Goal: Transaction & Acquisition: Purchase product/service

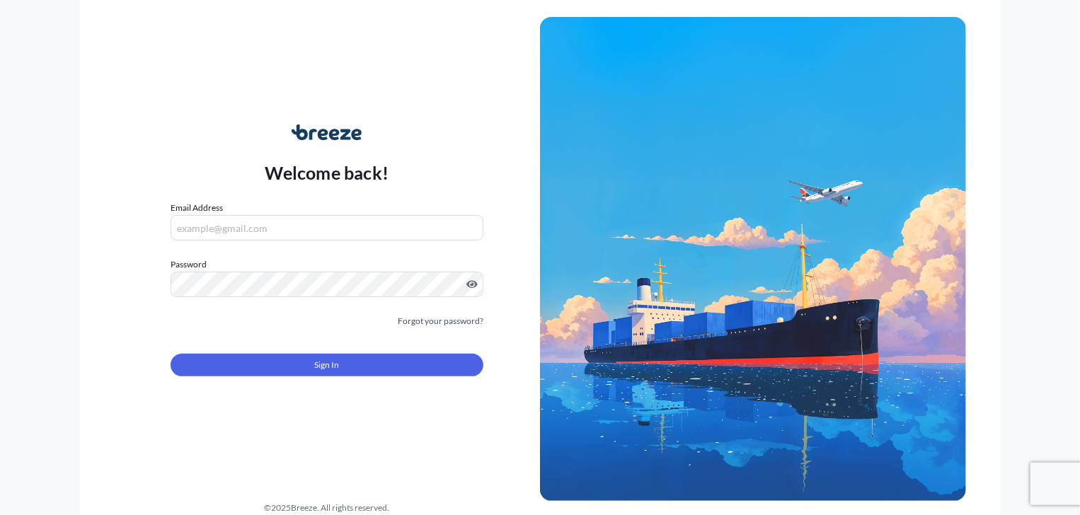
type input "[PERSON_NAME][EMAIL_ADDRESS][DOMAIN_NAME]"
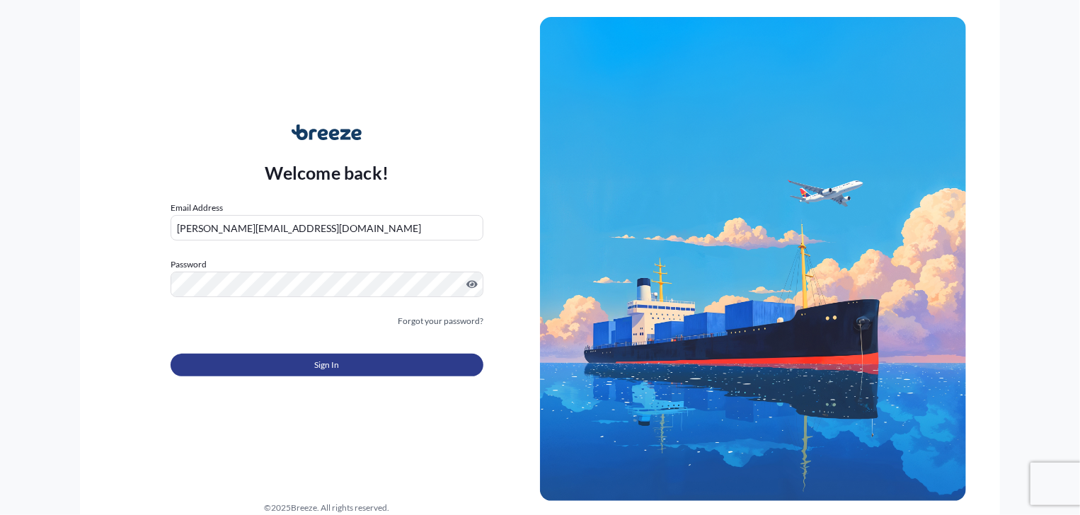
click at [348, 362] on button "Sign In" at bounding box center [327, 365] width 313 height 23
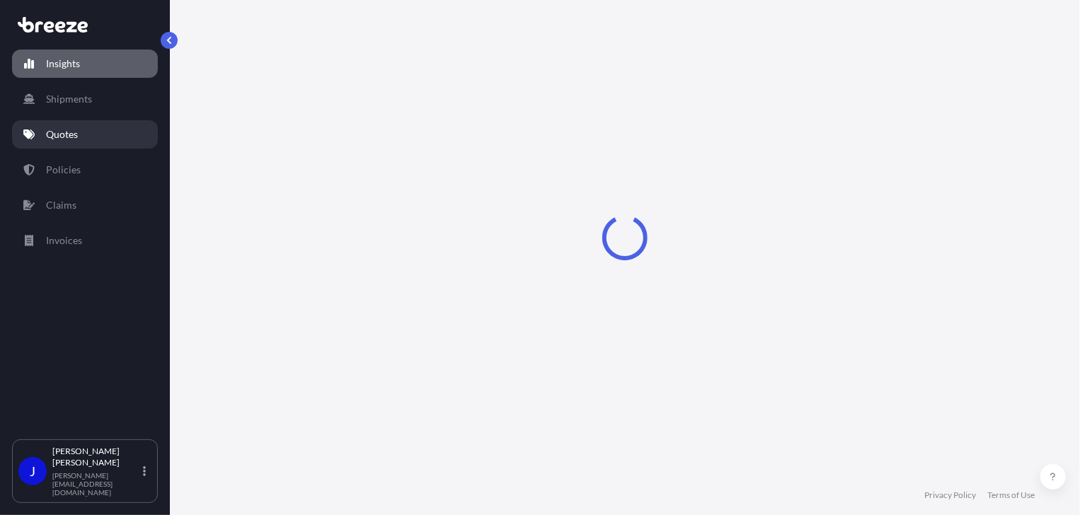
click at [79, 139] on link "Quotes" at bounding box center [85, 134] width 146 height 28
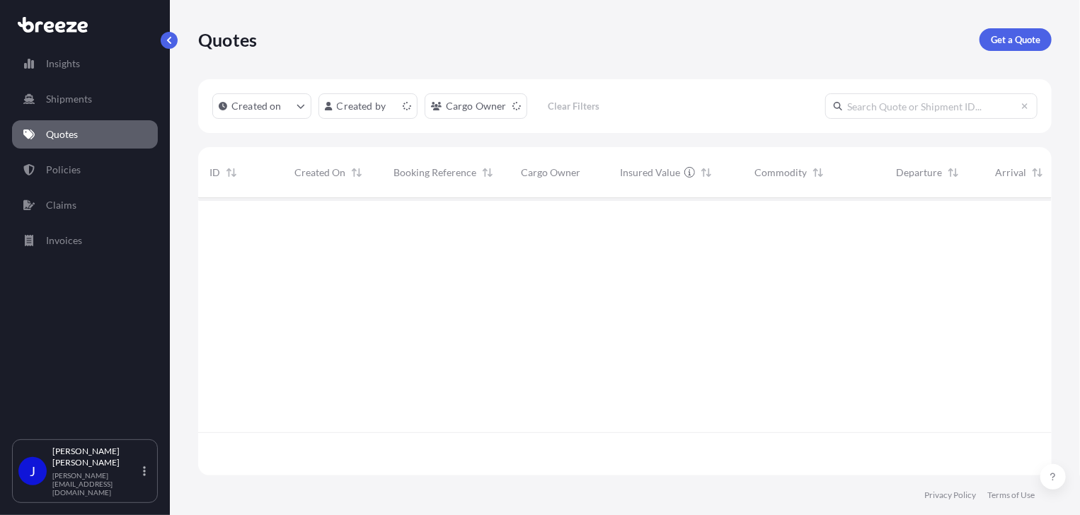
scroll to position [275, 843]
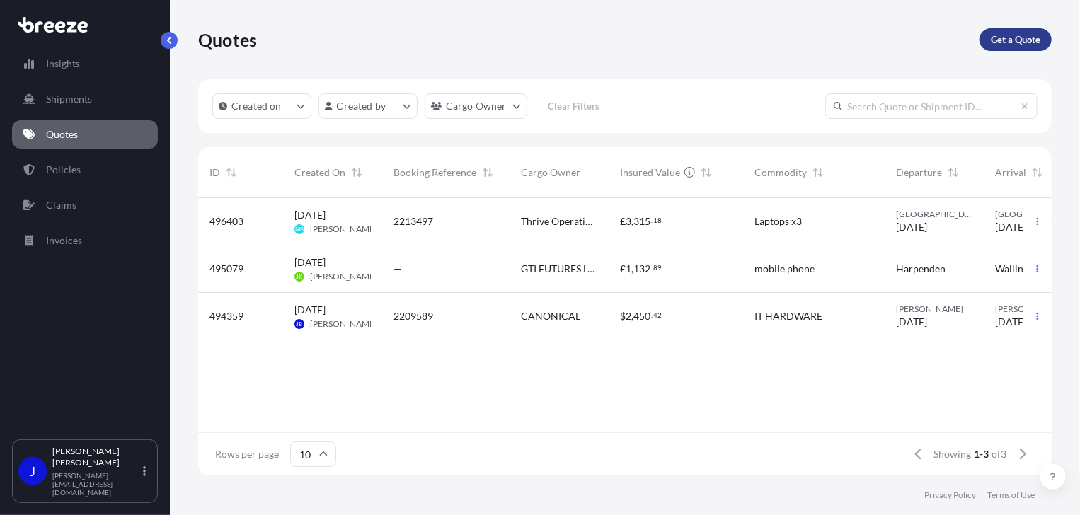
click at [1036, 44] on p "Get a Quote" at bounding box center [1016, 40] width 50 height 14
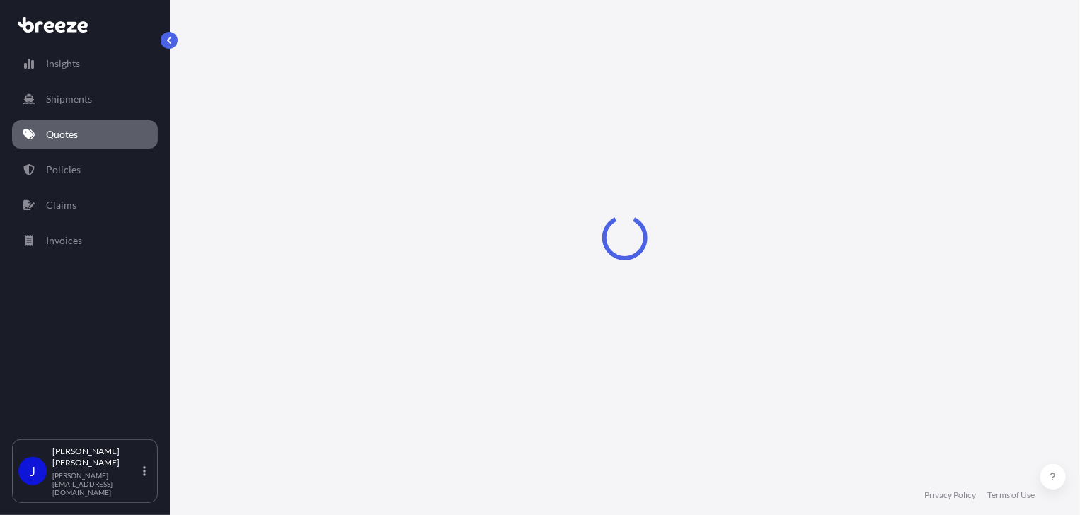
select select "Sea"
select select "1"
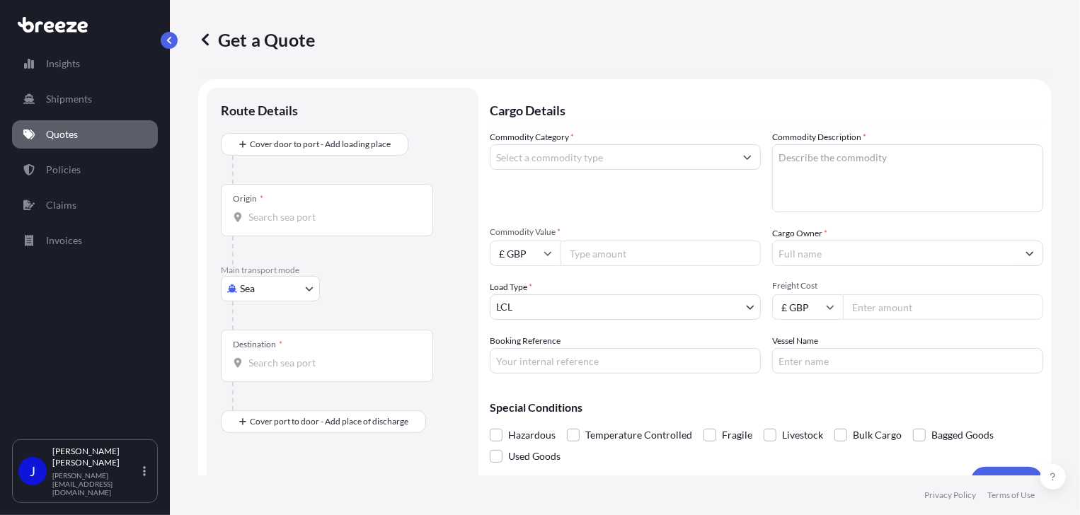
scroll to position [23, 0]
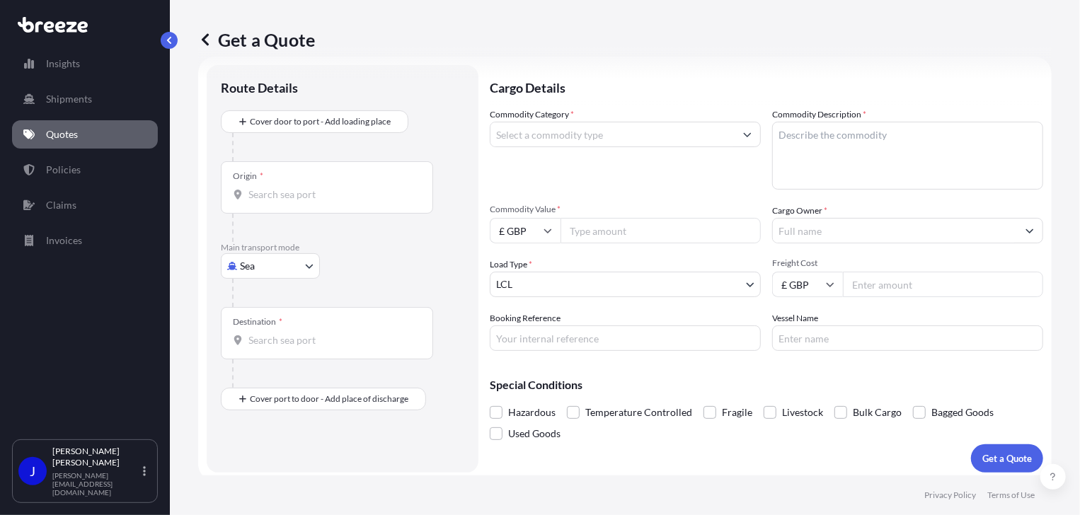
click at [307, 259] on body "Insights Shipments Quotes Policies Claims Invoices J [PERSON_NAME] [PERSON_NAME…" at bounding box center [540, 257] width 1080 height 515
click at [285, 359] on div "Road" at bounding box center [271, 353] width 88 height 25
select select "Road"
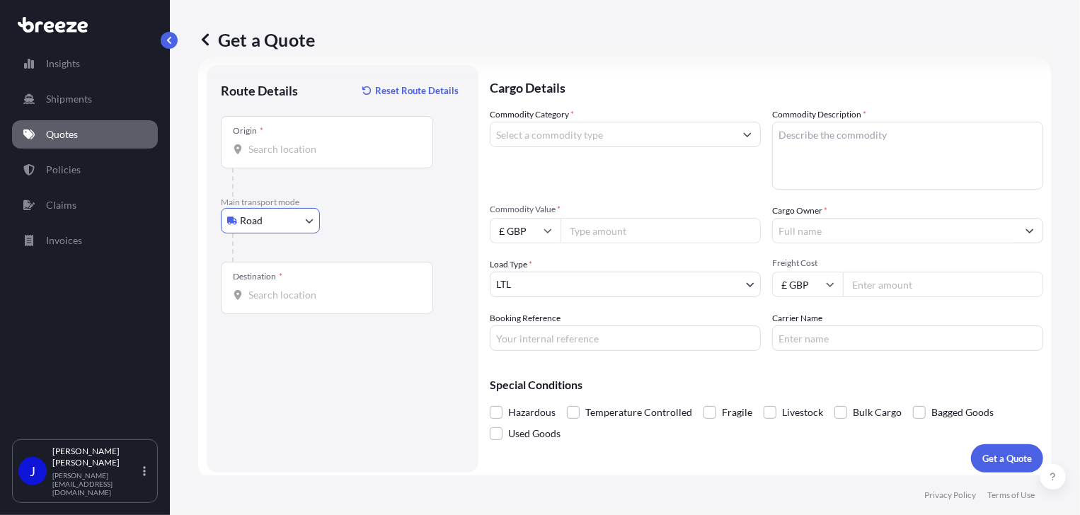
click at [275, 152] on input "Origin *" at bounding box center [331, 149] width 167 height 14
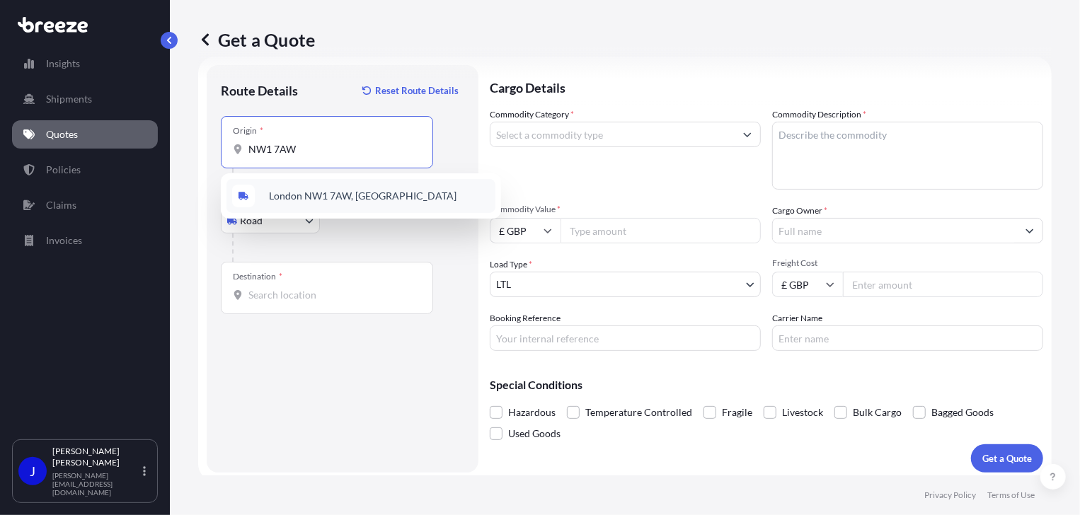
click at [292, 195] on span "London NW1 7AW, [GEOGRAPHIC_DATA]" at bounding box center [363, 196] width 188 height 14
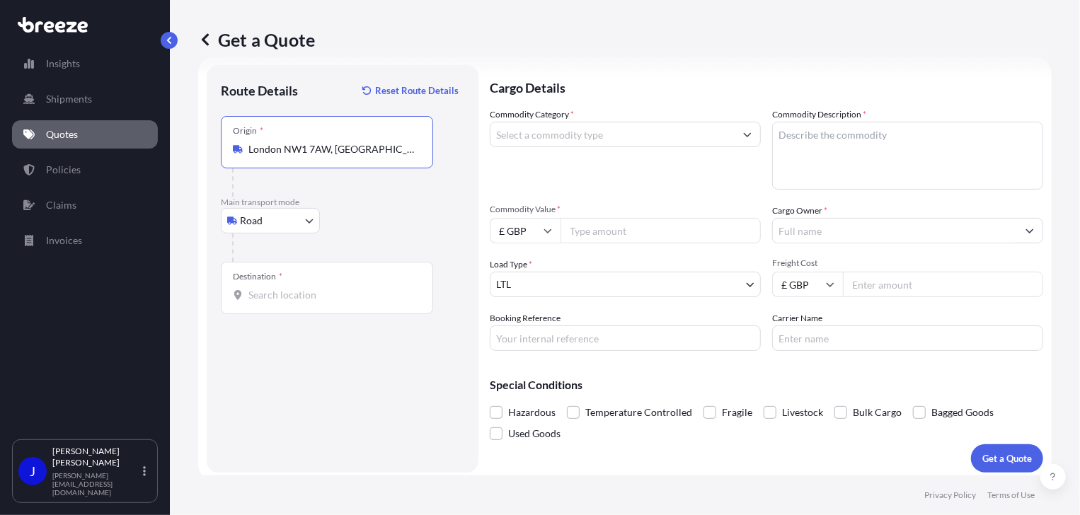
type input "London NW1 7AW, [GEOGRAPHIC_DATA]"
click at [287, 297] on input "Destination *" at bounding box center [331, 295] width 167 height 14
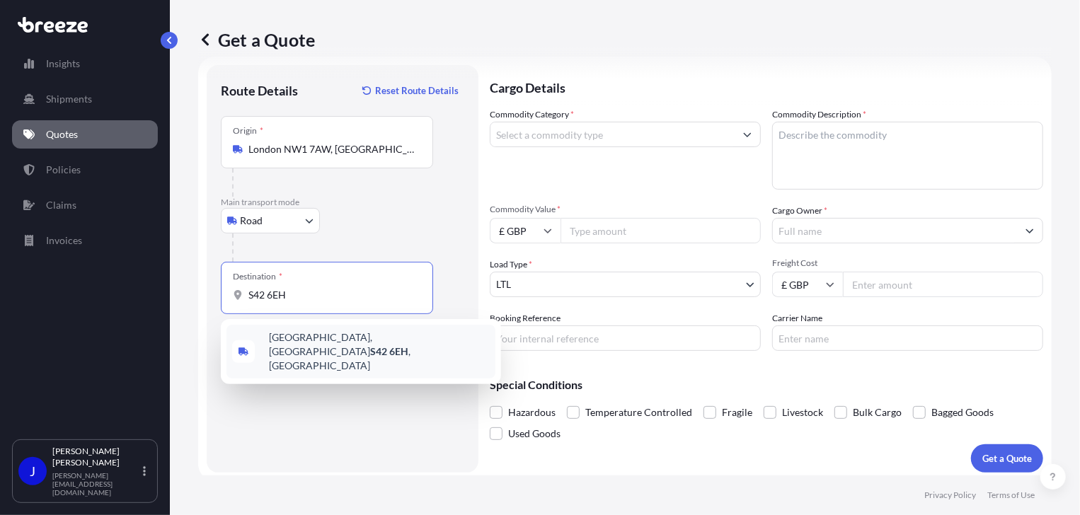
click at [309, 334] on span "[STREET_ADDRESS]" at bounding box center [379, 352] width 221 height 42
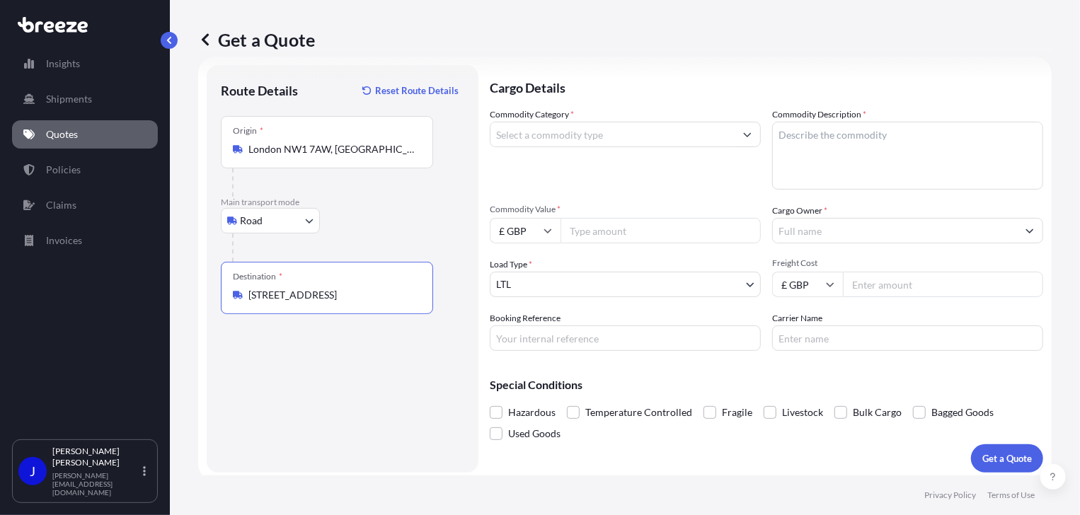
type input "[STREET_ADDRESS]"
click at [608, 132] on input "Commodity Category *" at bounding box center [613, 134] width 244 height 25
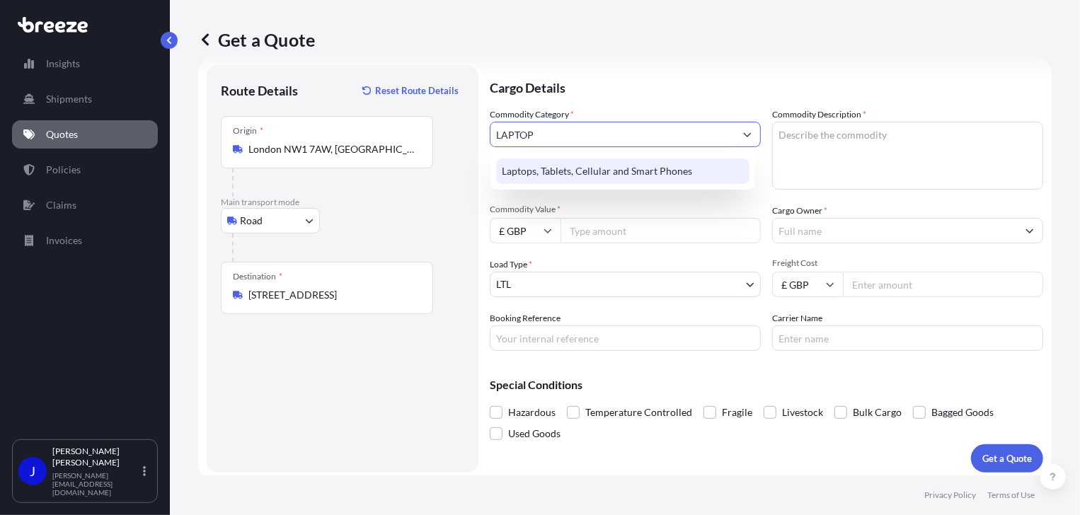
click at [640, 167] on div "Laptops, Tablets, Cellular and Smart Phones" at bounding box center [622, 171] width 253 height 25
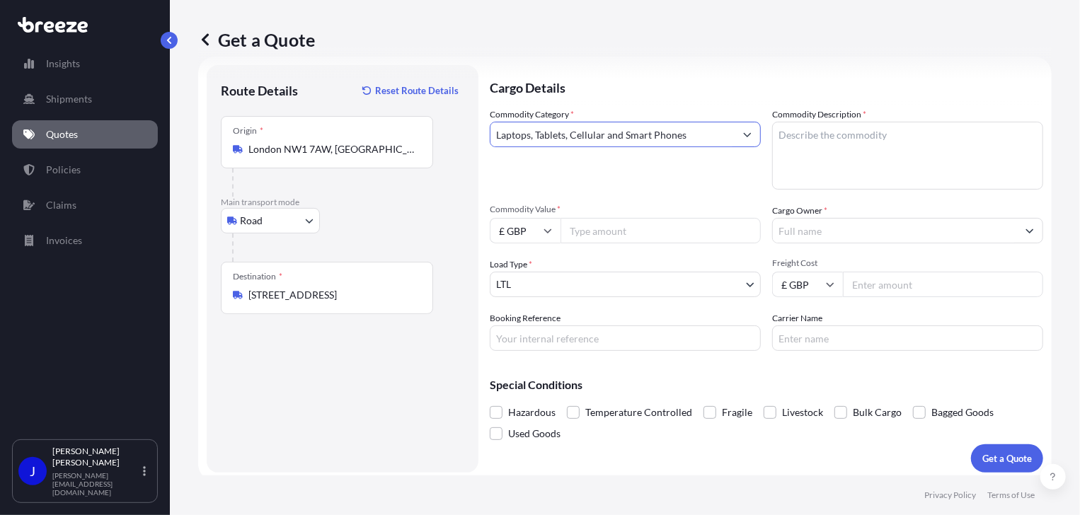
type input "Laptops, Tablets, Cellular and Smart Phones"
click at [794, 131] on textarea "Commodity Description *" at bounding box center [907, 156] width 271 height 68
type textarea "LAPTOP"
click at [845, 227] on input "Cargo Owner *" at bounding box center [895, 230] width 244 height 25
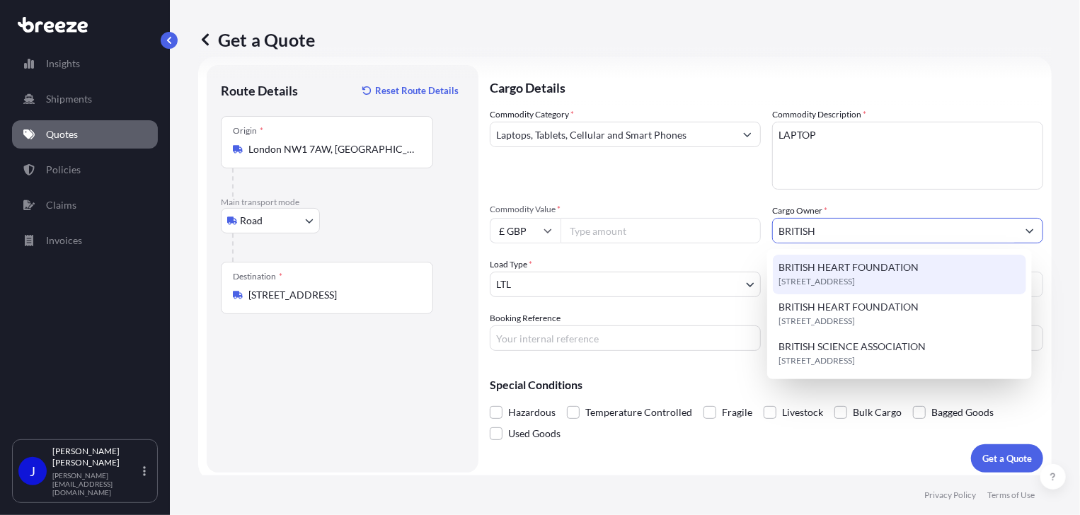
click at [855, 280] on span "[STREET_ADDRESS]" at bounding box center [817, 282] width 76 height 14
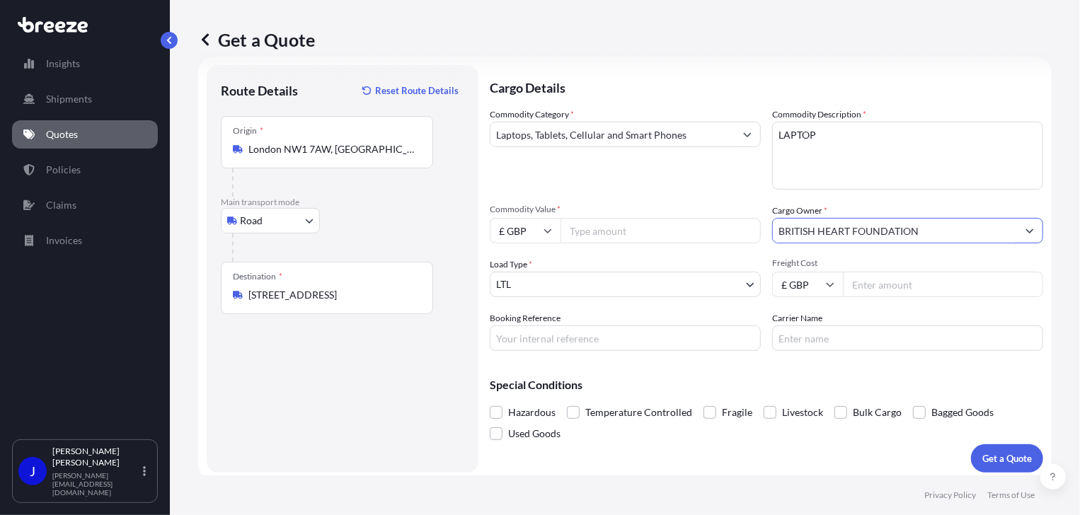
type input "BRITISH HEART FOUNDATION"
click at [663, 231] on input "Commodity Value *" at bounding box center [661, 230] width 200 height 25
type input "1500"
click at [902, 285] on input "Freight Cost" at bounding box center [943, 284] width 200 height 25
type input "14.97"
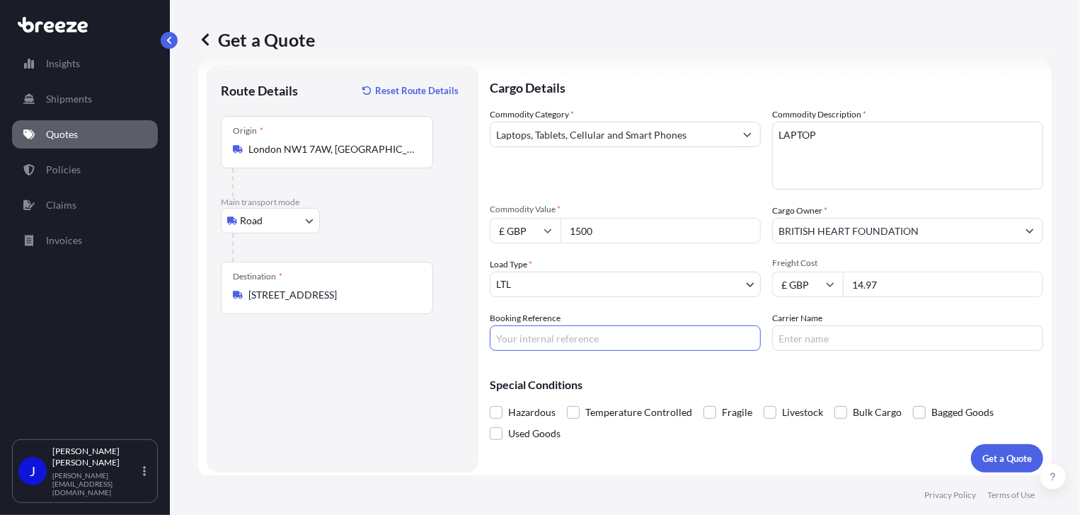
click at [600, 336] on input "Booking Reference" at bounding box center [625, 338] width 271 height 25
type input "2214602"
click at [983, 457] on p "Get a Quote" at bounding box center [1008, 459] width 50 height 14
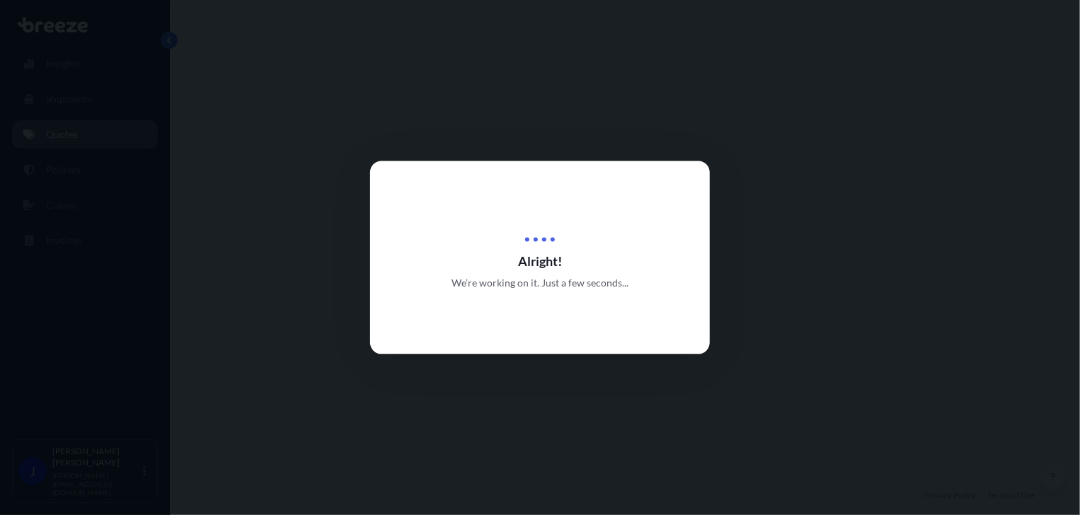
select select "Road"
select select "1"
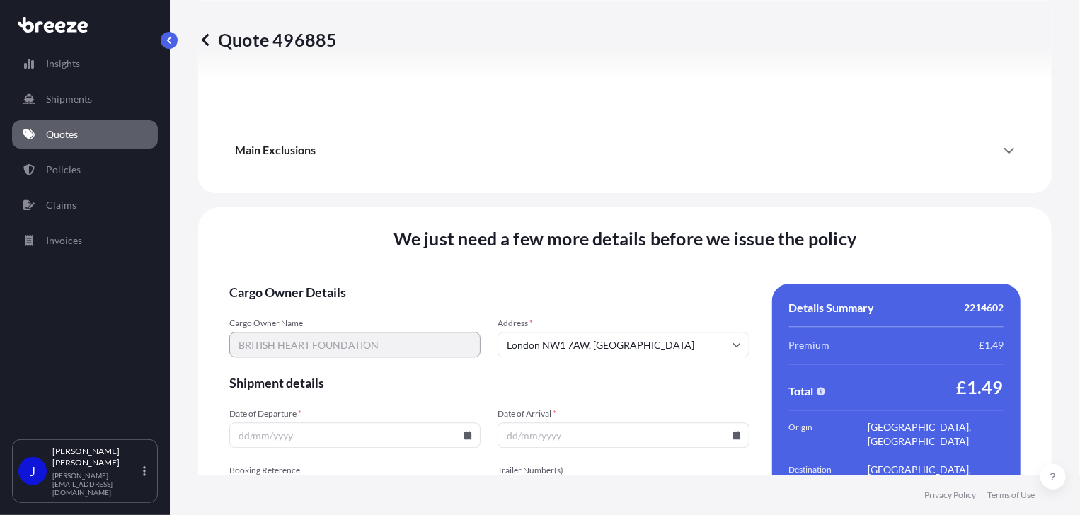
scroll to position [1765, 0]
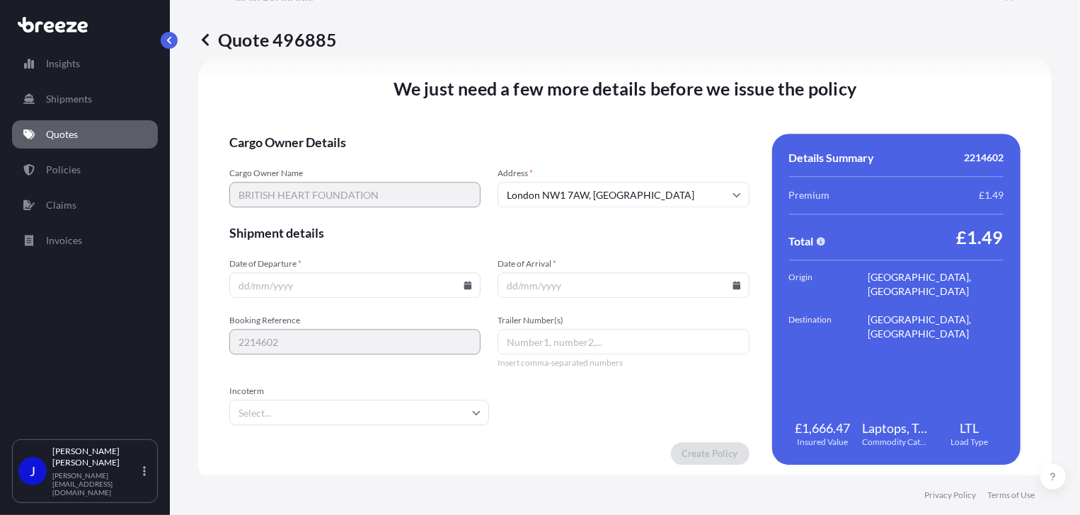
click at [445, 276] on input "Date of Departure *" at bounding box center [354, 285] width 251 height 25
drag, startPoint x: 458, startPoint y: 281, endPoint x: 467, endPoint y: 283, distance: 9.4
click at [459, 281] on input "Date of Departure *" at bounding box center [354, 285] width 251 height 25
click at [467, 283] on icon at bounding box center [468, 285] width 8 height 8
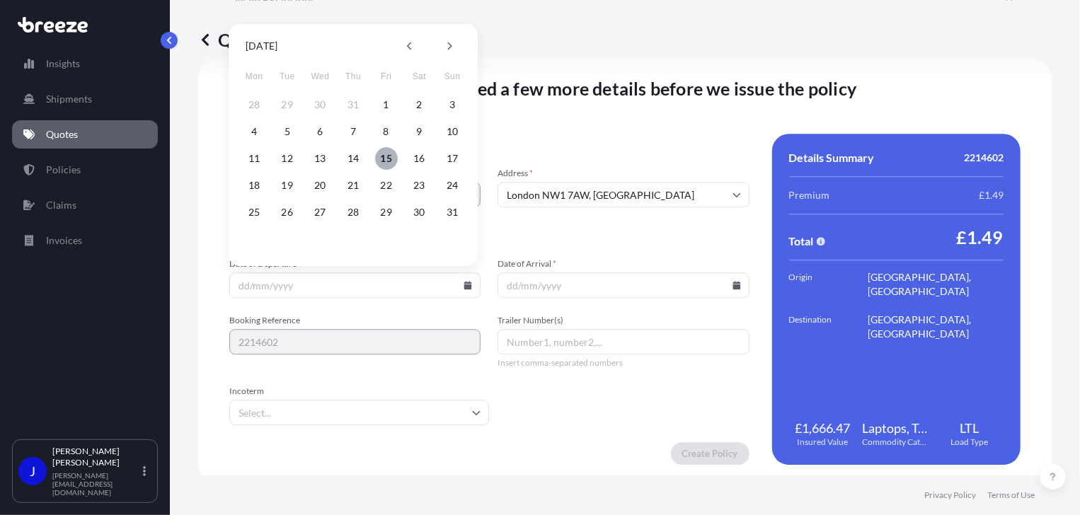
click at [386, 156] on button "15" at bounding box center [386, 158] width 23 height 23
type input "[DATE]"
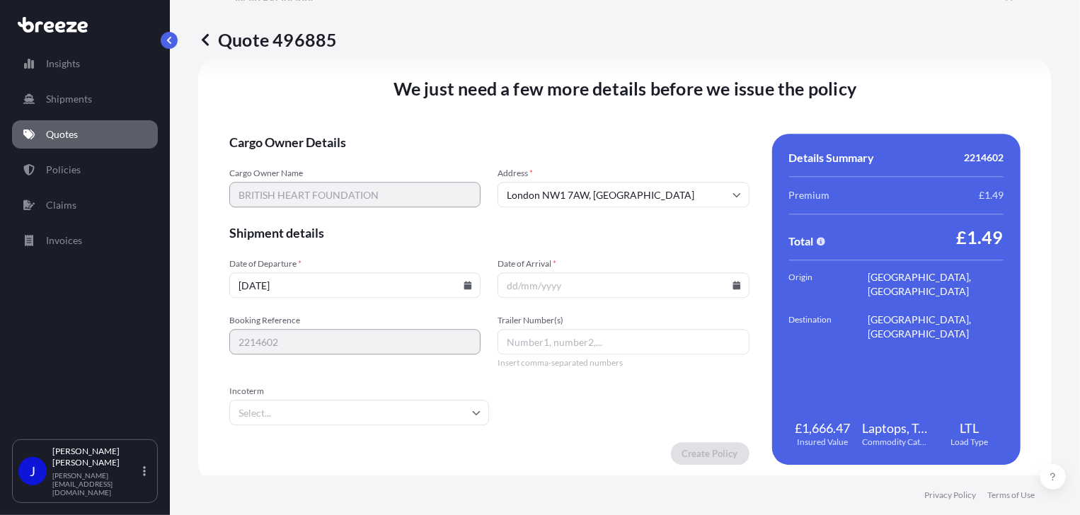
click at [733, 285] on icon at bounding box center [737, 285] width 8 height 8
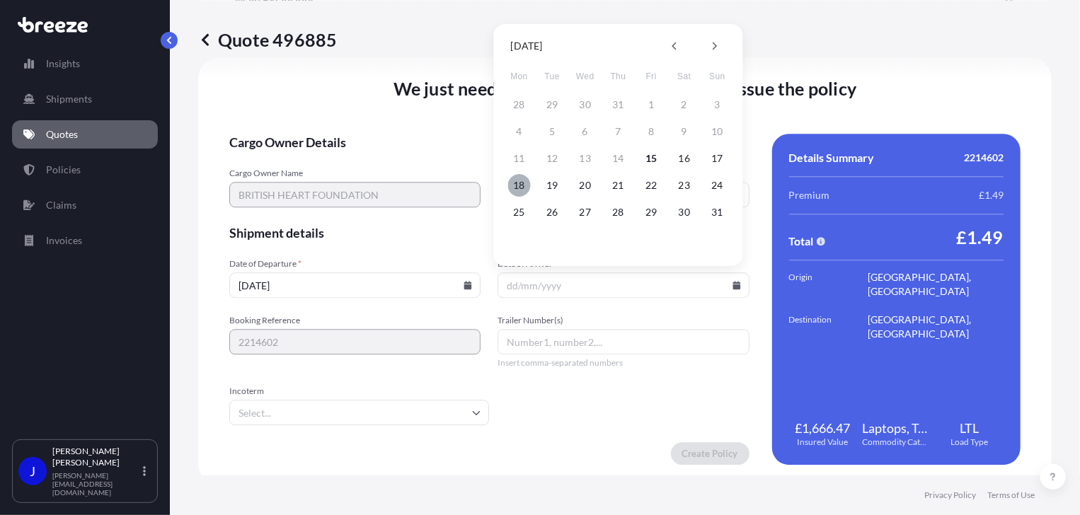
click at [522, 183] on button "18" at bounding box center [519, 185] width 23 height 23
type input "[DATE]"
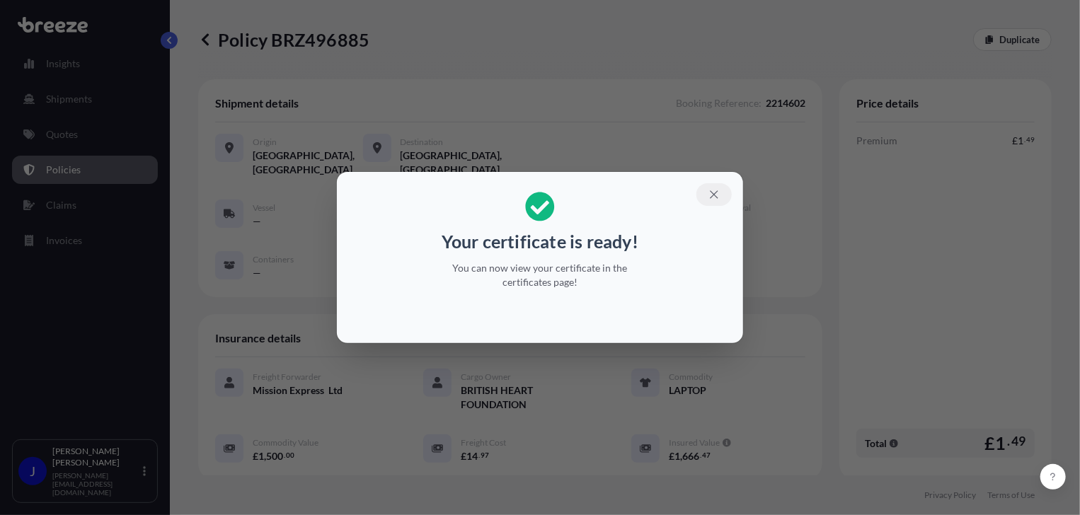
click at [714, 195] on icon "button" at bounding box center [714, 194] width 13 height 13
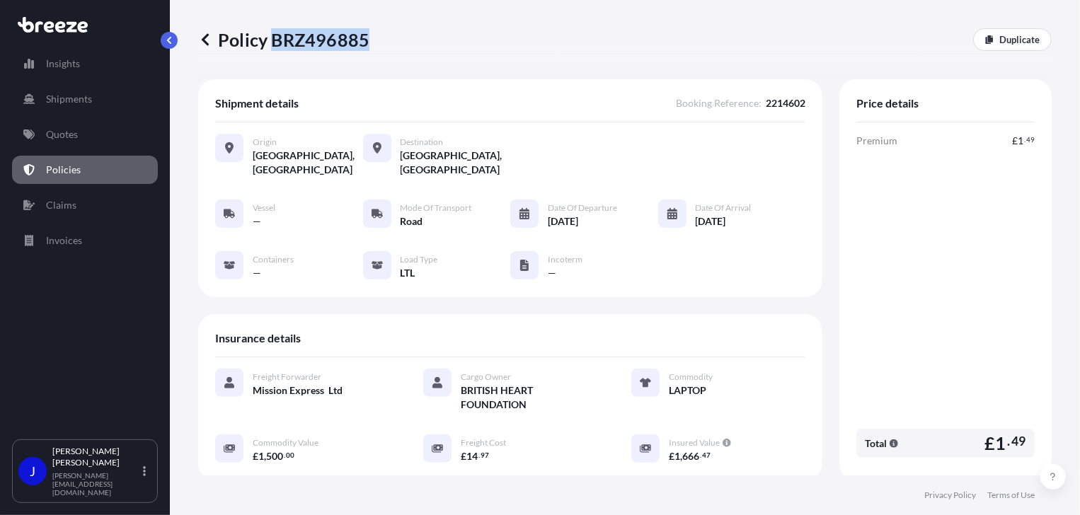
drag, startPoint x: 272, startPoint y: 38, endPoint x: 367, endPoint y: 39, distance: 95.6
click at [367, 39] on p "Policy BRZ496885" at bounding box center [283, 39] width 171 height 23
drag, startPoint x: 367, startPoint y: 39, endPoint x: 354, endPoint y: 40, distance: 13.5
drag, startPoint x: 354, startPoint y: 40, endPoint x: 270, endPoint y: 47, distance: 84.5
click at [319, 56] on div "Policy BRZ496885 Duplicate" at bounding box center [625, 39] width 854 height 79
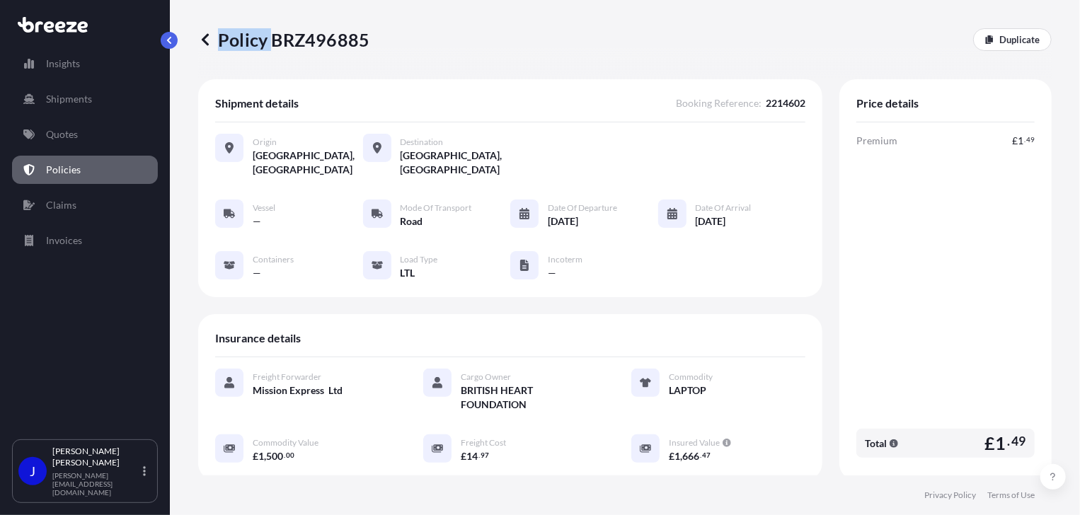
drag, startPoint x: 271, startPoint y: 39, endPoint x: 369, endPoint y: 45, distance: 97.9
click at [369, 45] on div "Policy BRZ496885 Duplicate" at bounding box center [625, 39] width 854 height 23
drag, startPoint x: 369, startPoint y: 45, endPoint x: 306, endPoint y: 58, distance: 64.3
click at [351, 56] on div "Policy BRZ496885 Duplicate" at bounding box center [625, 39] width 854 height 79
drag, startPoint x: 274, startPoint y: 45, endPoint x: 365, endPoint y: 42, distance: 91.4
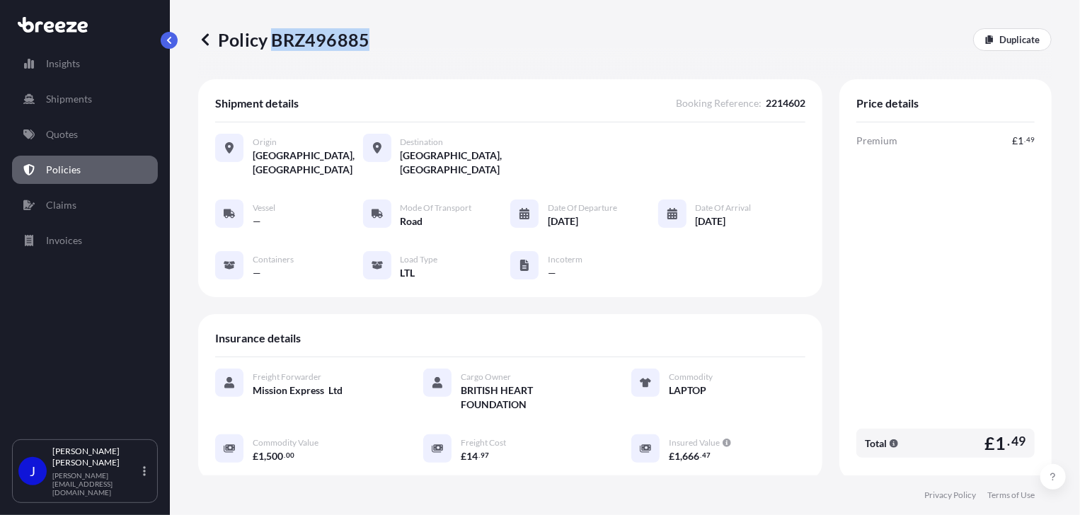
click at [365, 42] on p "Policy BRZ496885" at bounding box center [283, 39] width 171 height 23
copy p "BRZ496885"
